Goal: Task Accomplishment & Management: Use online tool/utility

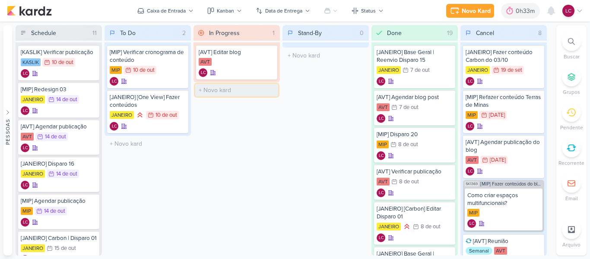
click at [220, 92] on input "text" at bounding box center [236, 90] width 83 height 13
type input "[MIP] Reunião semanal"
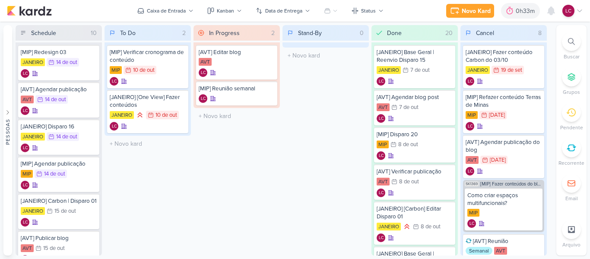
click at [576, 6] on div "LC" at bounding box center [572, 11] width 21 height 12
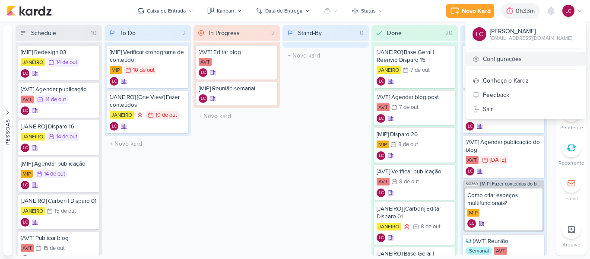
click at [509, 60] on link "Configurações" at bounding box center [525, 59] width 120 height 14
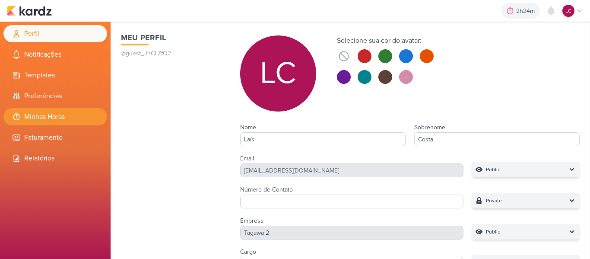
click at [64, 122] on li "Minhas Horas" at bounding box center [55, 116] width 104 height 17
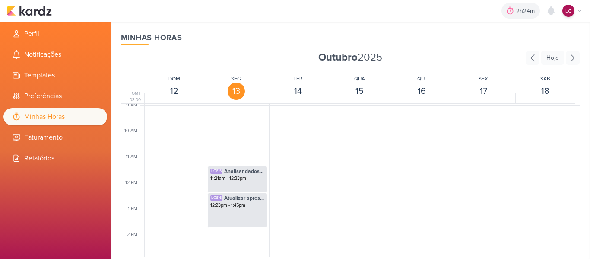
scroll to position [247, 0]
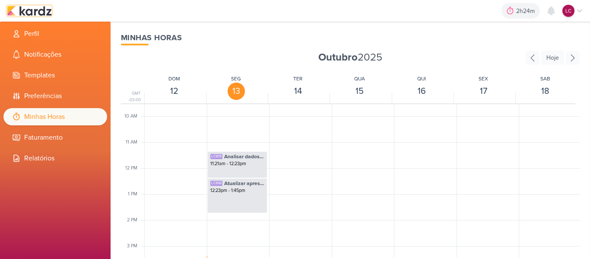
click at [40, 15] on img at bounding box center [29, 11] width 45 height 10
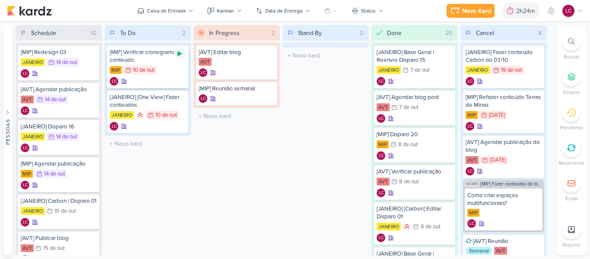
click at [175, 52] on div at bounding box center [180, 53] width 12 height 12
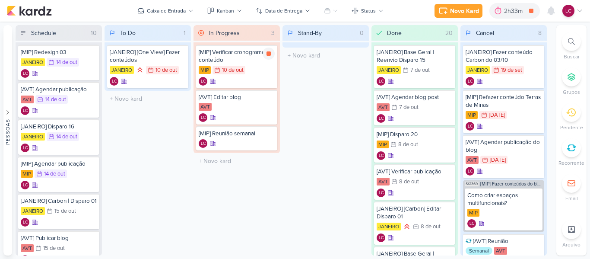
drag, startPoint x: 269, startPoint y: 58, endPoint x: 278, endPoint y: 58, distance: 8.6
click at [270, 58] on div at bounding box center [269, 53] width 12 height 12
click at [510, 6] on div at bounding box center [510, 11] width 12 height 14
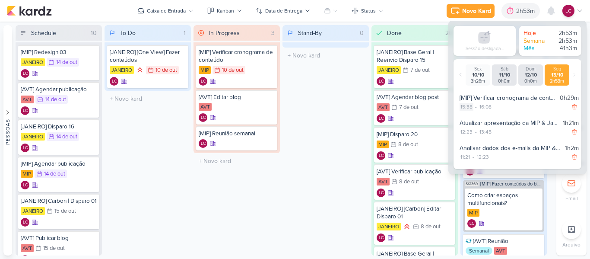
click at [467, 104] on div "15:38" at bounding box center [466, 107] width 14 height 8
select select "15"
select select "38"
click at [492, 108] on div "15:38 - 16:08" at bounding box center [518, 106] width 119 height 9
click at [491, 108] on div "16:08" at bounding box center [485, 107] width 14 height 8
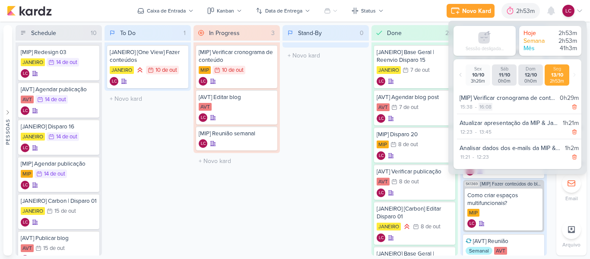
select select "16"
select select "8"
click at [481, 117] on select "00 01 02 03 04 05 06 07 08 09 10 11 12 13 14 15 16 17 18 19 20 21 22 23" at bounding box center [484, 117] width 12 height 10
select select "15"
click at [478, 112] on select "00 01 02 03 04 05 06 07 08 09 10 11 12 13 14 15 16 17 18 19 20 21 22 23" at bounding box center [484, 117] width 12 height 10
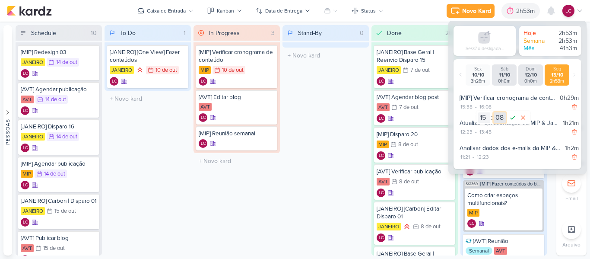
click at [500, 117] on select "00 01 02 03 04 05 06 07 08 09 10 11 12 13 14 15 16 17 18 19 20 21 22 23 24 25 2…" at bounding box center [500, 117] width 12 height 10
select select "59"
click at [494, 112] on select "00 01 02 03 04 05 06 07 08 09 10 11 12 13 14 15 16 17 18 19 20 21 22 23 24 25 2…" at bounding box center [500, 117] width 12 height 10
click at [510, 119] on icon at bounding box center [512, 117] width 10 height 10
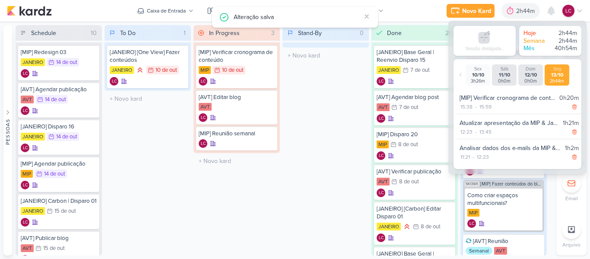
click at [301, 111] on div "Stand-By 0 Mover Para Esquerda Mover Para Direita Deletar O título do kard deve…" at bounding box center [325, 140] width 86 height 230
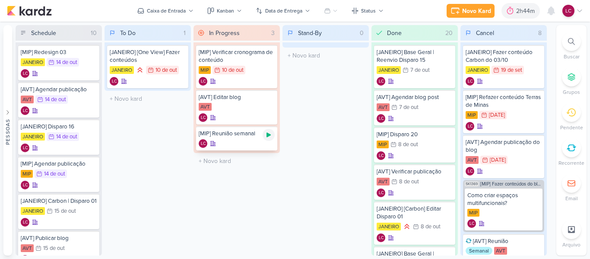
click at [270, 139] on div at bounding box center [269, 135] width 12 height 12
click at [513, 10] on div "2h44m" at bounding box center [514, 10] width 21 height 9
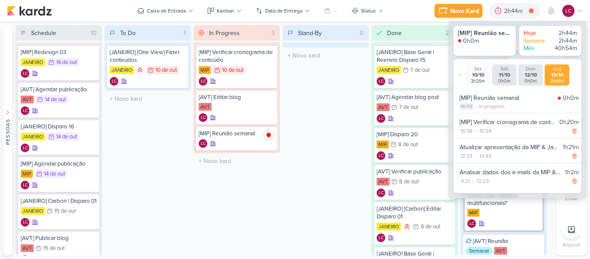
click at [470, 108] on div "16:09" at bounding box center [466, 106] width 14 height 8
select select "16"
click at [483, 120] on select "00 01 02 03 04 05 06 07 08 09 10 11 12 13 14 15 16 17 18 19 20 21 22 23 24 25 2…" at bounding box center [481, 117] width 12 height 10
select select "0"
click at [475, 112] on select "00 01 02 03 04 05 06 07 08 09 10 11 12 13 14 15 16 17 18 19 20 21 22 23 24 25 2…" at bounding box center [481, 117] width 12 height 10
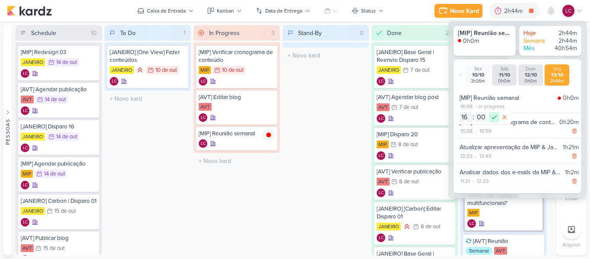
click at [492, 118] on icon at bounding box center [493, 117] width 5 height 4
click at [575, 13] on div "LC" at bounding box center [572, 11] width 21 height 12
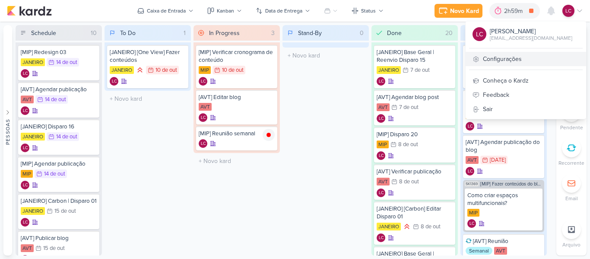
click at [514, 59] on link "Configurações" at bounding box center [525, 59] width 120 height 14
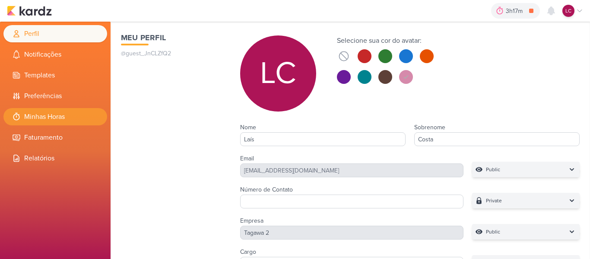
click at [55, 111] on li "Minhas Horas" at bounding box center [55, 116] width 104 height 17
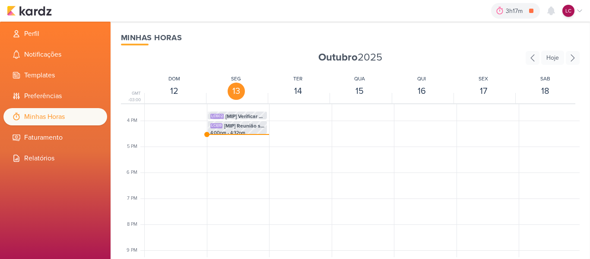
scroll to position [377, 0]
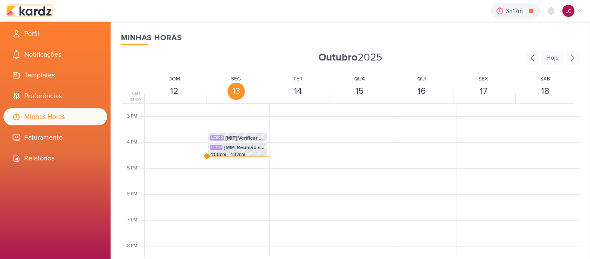
click at [32, 14] on img at bounding box center [29, 11] width 45 height 10
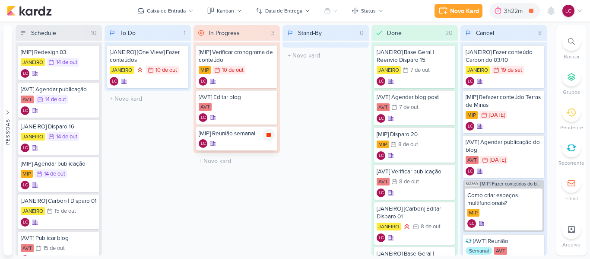
click at [270, 136] on icon at bounding box center [268, 135] width 4 height 4
click at [228, 142] on div "LC" at bounding box center [237, 143] width 76 height 9
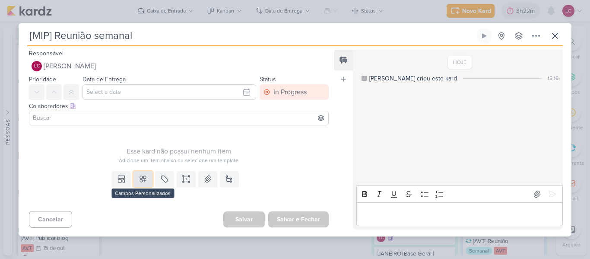
click at [145, 178] on icon at bounding box center [143, 178] width 9 height 9
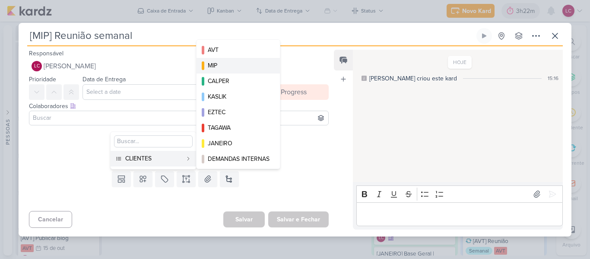
click at [228, 66] on div "MIP" at bounding box center [239, 65] width 62 height 9
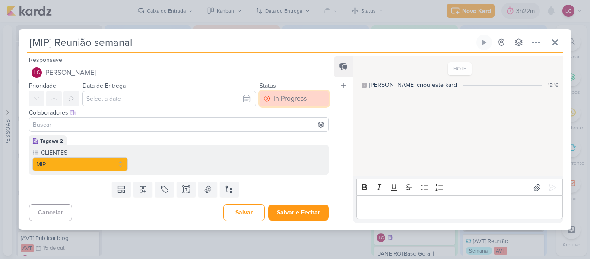
click at [291, 106] on button "In Progress" at bounding box center [294, 99] width 69 height 16
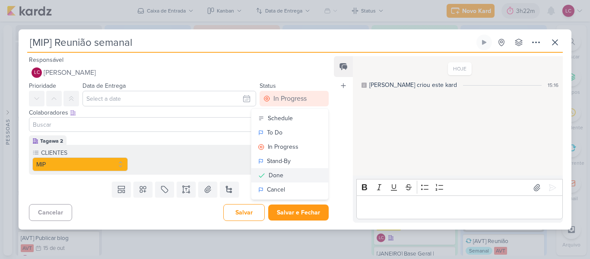
click at [272, 168] on button "Done" at bounding box center [289, 175] width 77 height 14
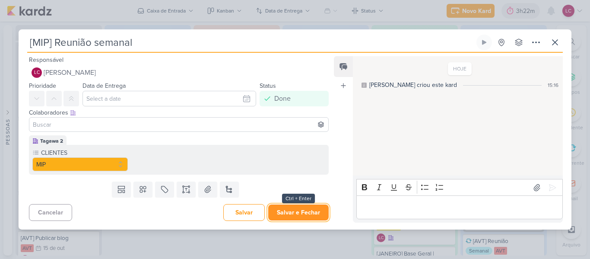
click at [294, 209] on button "Salvar e Fechar" at bounding box center [298, 212] width 60 height 16
